Goal: Check status

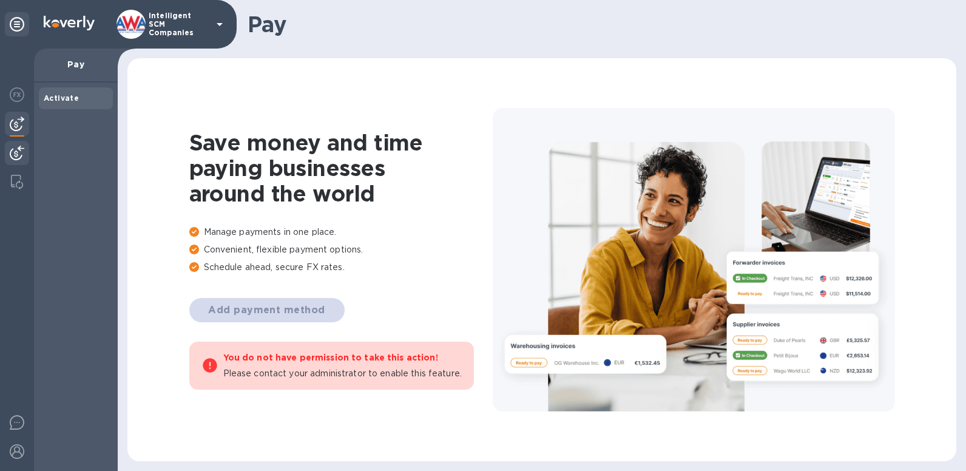
click at [23, 152] on img at bounding box center [17, 153] width 15 height 15
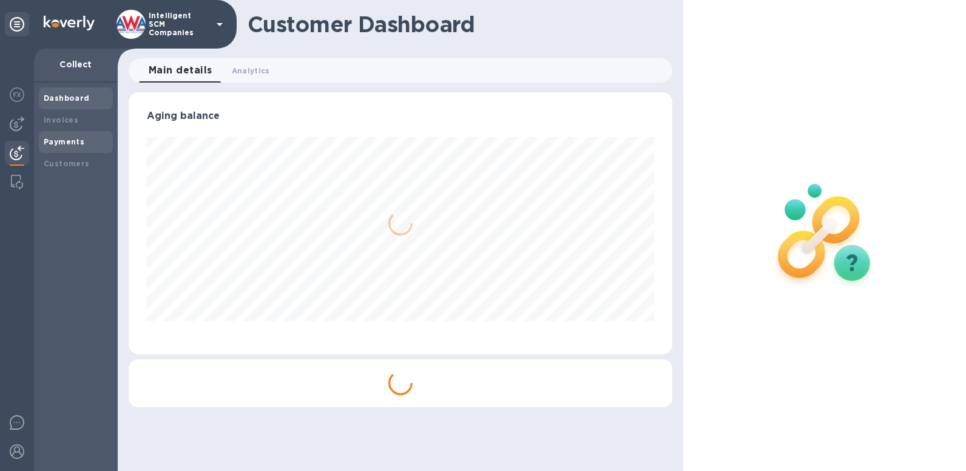
scroll to position [262, 544]
click at [48, 146] on div "Payments" at bounding box center [76, 142] width 64 height 12
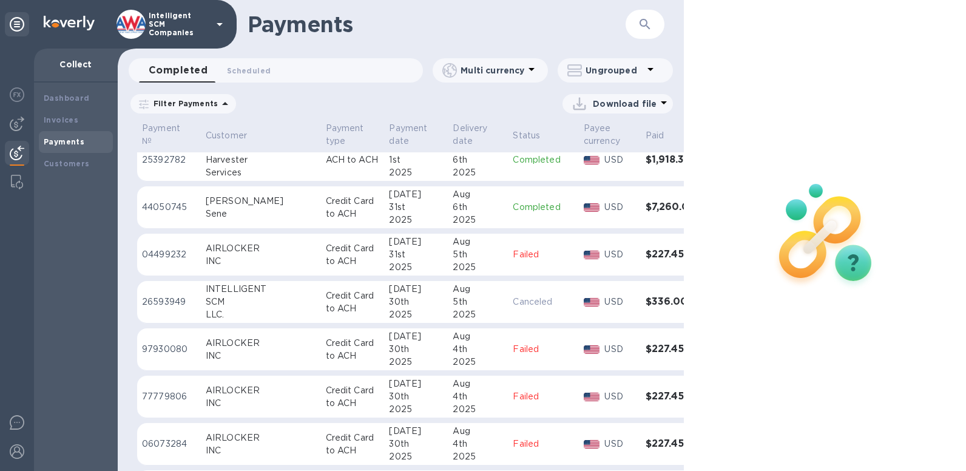
scroll to position [2198, 0]
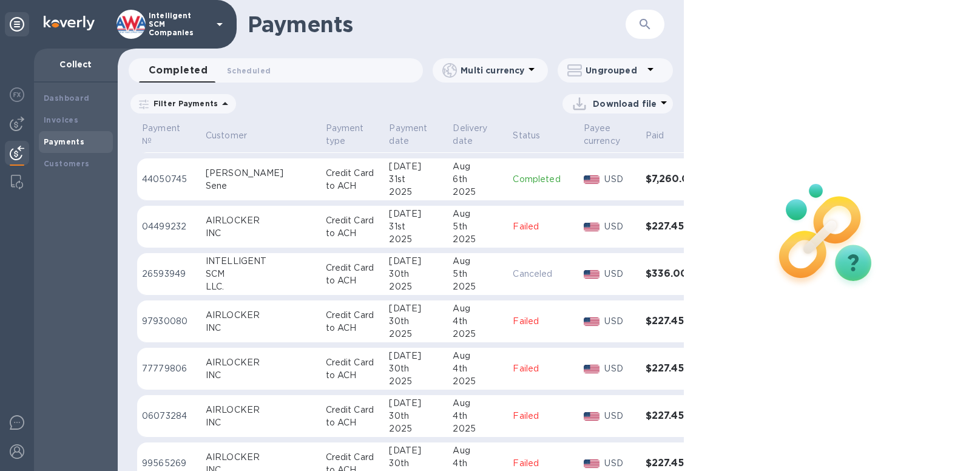
click at [646, 268] on h3 "$336.00" at bounding box center [673, 274] width 55 height 12
